Goal: Find contact information: Find contact information

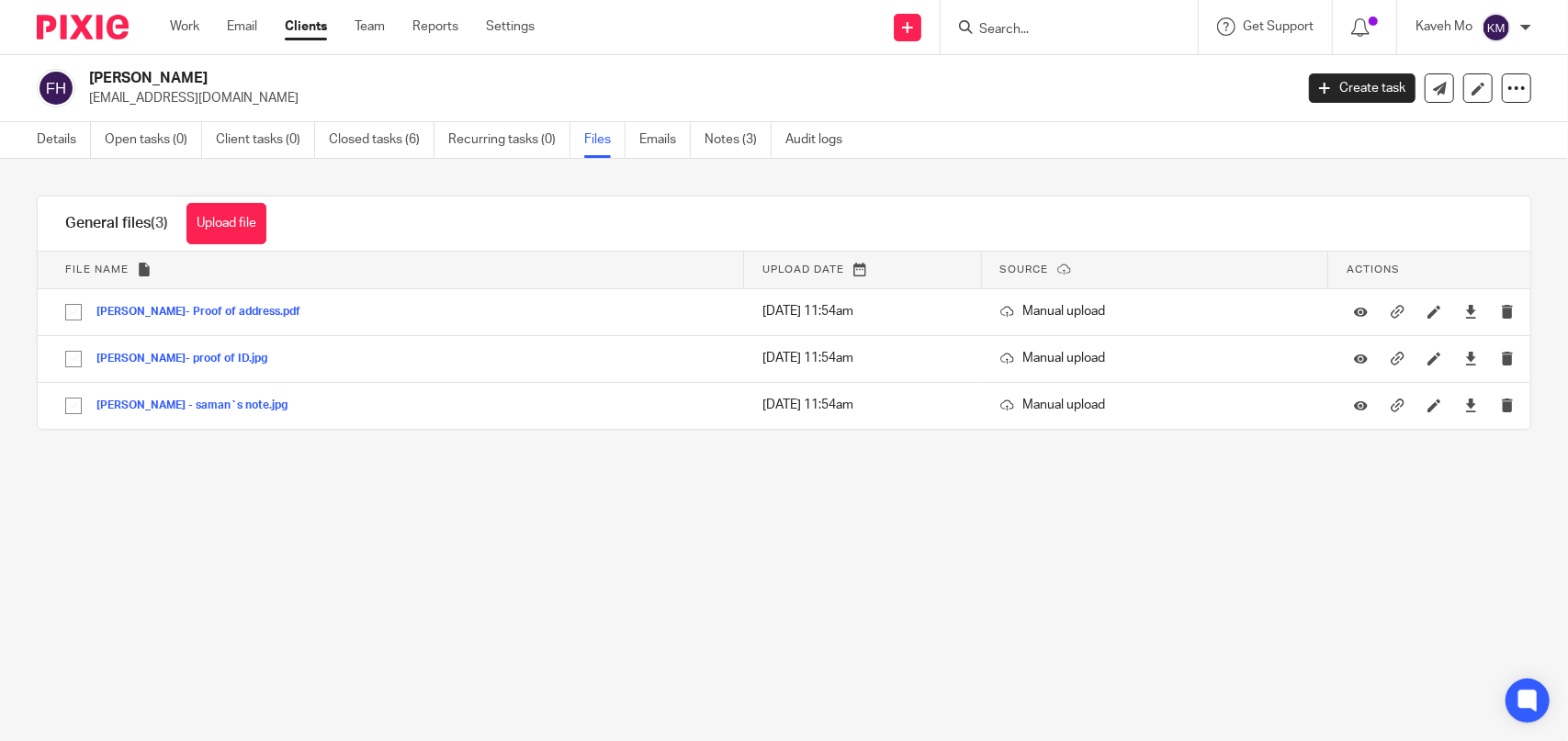
click at [1030, 34] on input "Search" at bounding box center [1061, 31] width 166 height 17
type input "vr"
click at [1042, 82] on link at bounding box center [1102, 78] width 256 height 42
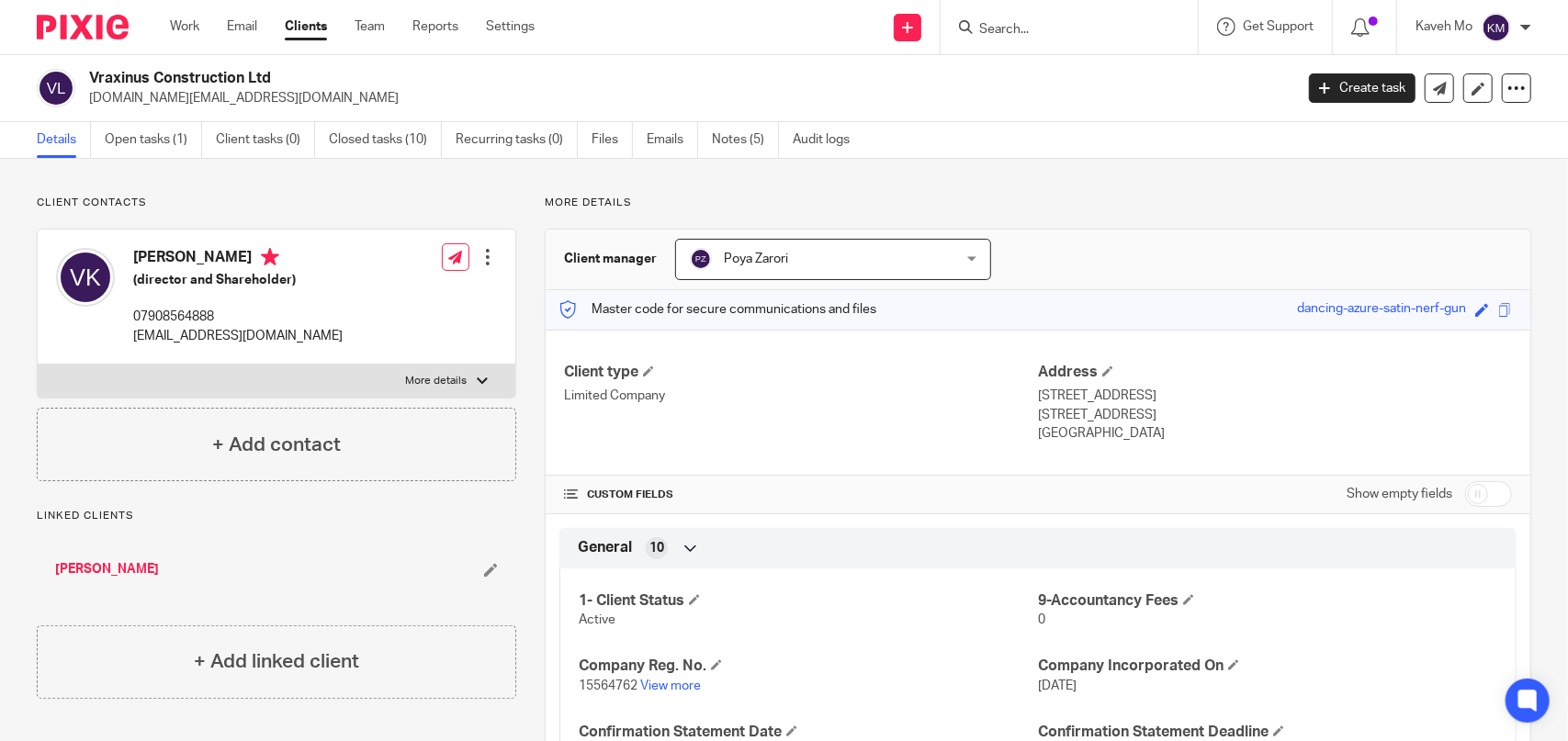
click at [228, 333] on p "[EMAIL_ADDRESS][DOMAIN_NAME]" at bounding box center [237, 336] width 210 height 19
click at [228, 333] on p "info@vraxinus.co.uk" at bounding box center [237, 336] width 210 height 19
copy div "info@vraxinus.co.uk"
